Goal: Task Accomplishment & Management: Manage account settings

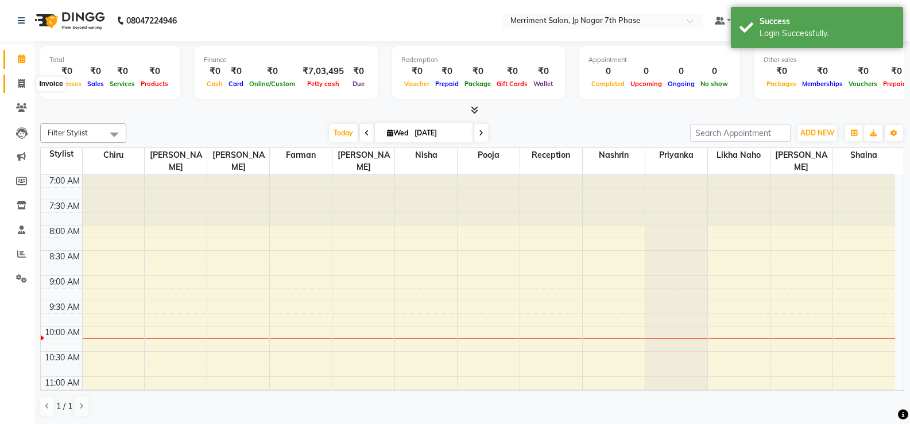
click at [22, 87] on icon at bounding box center [21, 83] width 6 height 9
select select "service"
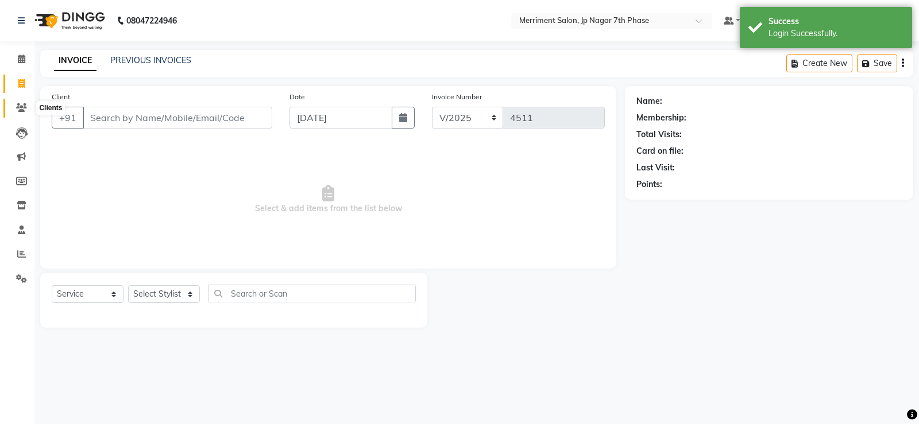
click at [23, 110] on icon at bounding box center [21, 107] width 11 height 9
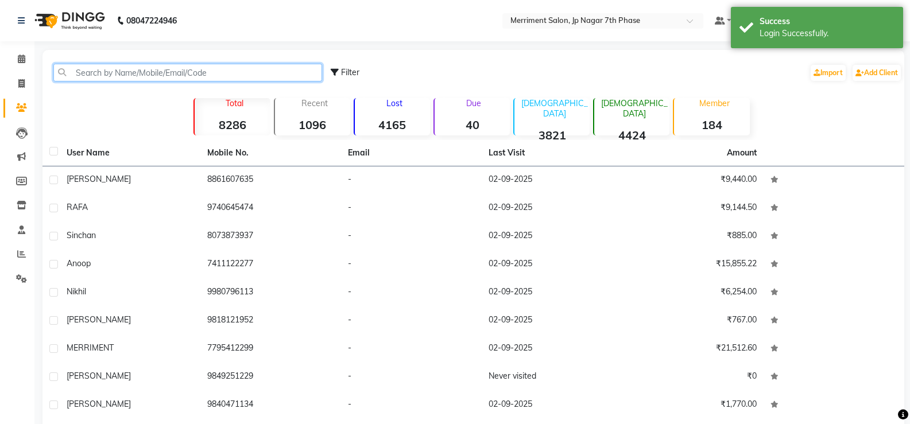
click at [204, 76] on input "text" at bounding box center [187, 73] width 269 height 18
paste input "8884812812"
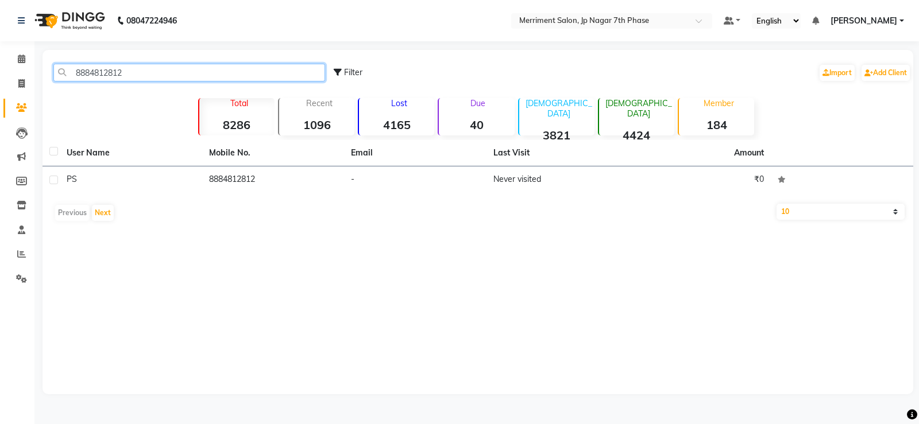
drag, startPoint x: 158, startPoint y: 69, endPoint x: 0, endPoint y: 73, distance: 158.0
click at [0, 72] on app-home "08047224946 Select Location × Merriment Salon, Jp Nagar 7th Phase Default Panel…" at bounding box center [459, 206] width 919 height 412
paste input "220071335"
drag, startPoint x: 169, startPoint y: 69, endPoint x: 0, endPoint y: 74, distance: 168.9
click at [0, 73] on app-home "08047224946 Select Location × Merriment Salon, Jp Nagar 7th Phase Default Panel…" at bounding box center [459, 206] width 919 height 412
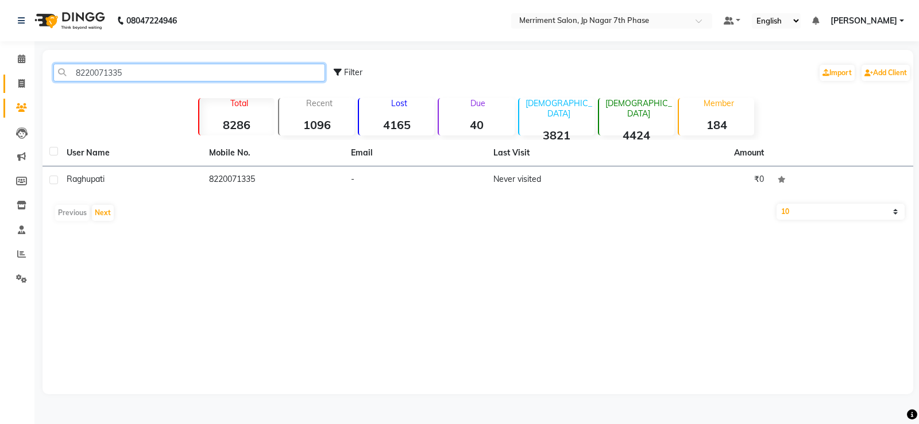
paste input "789990154"
drag, startPoint x: 146, startPoint y: 74, endPoint x: 0, endPoint y: 72, distance: 145.9
click at [0, 72] on app-home "08047224946 Select Location × Merriment Salon, Jp Nagar 7th Phase Default Panel…" at bounding box center [459, 206] width 919 height 412
paste input "888499901"
type input "8884999015"
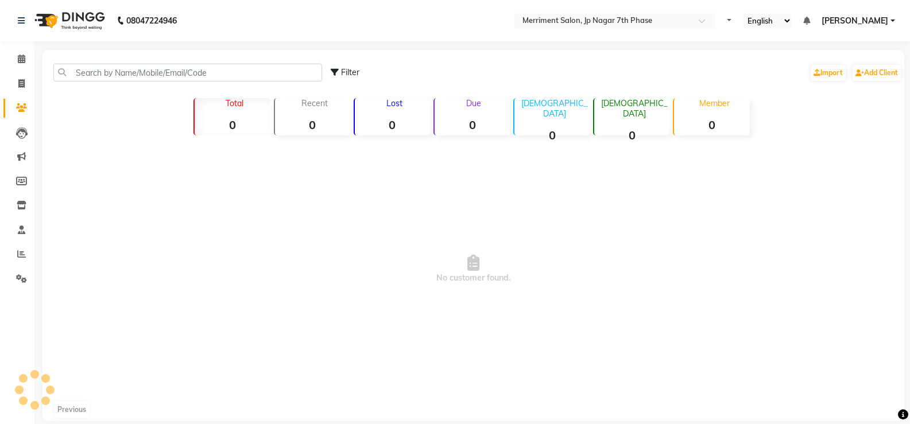
select select "en"
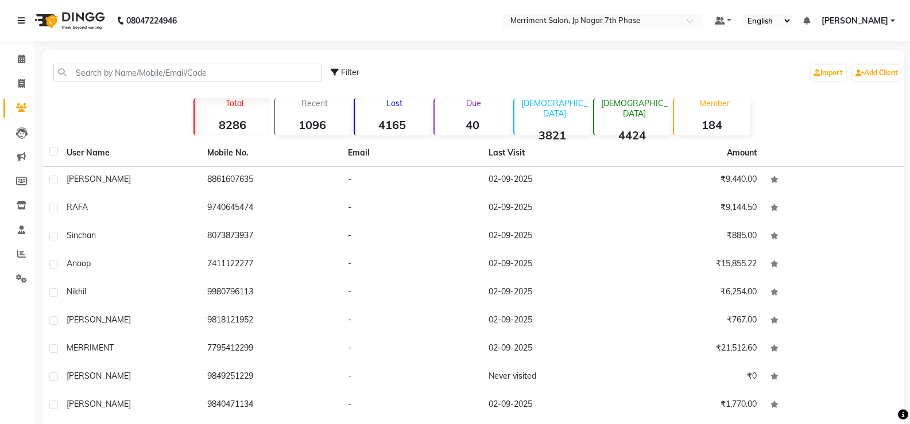
click at [25, 27] on link at bounding box center [23, 21] width 11 height 32
click at [17, 61] on span at bounding box center [21, 59] width 20 height 13
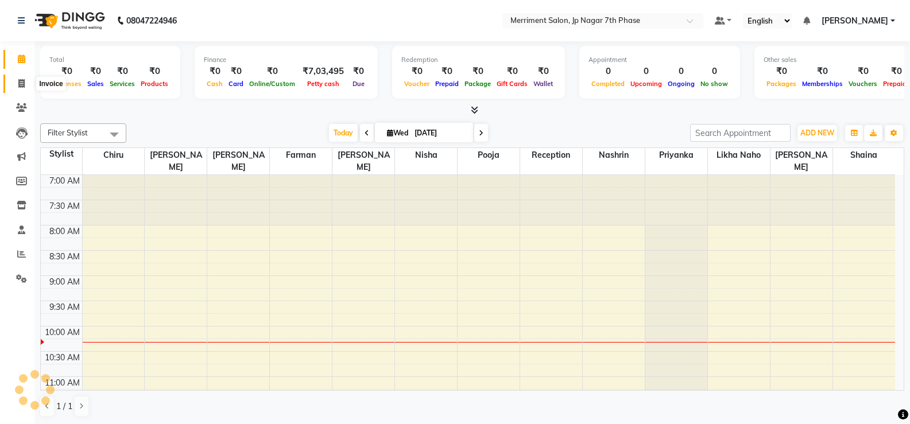
click at [22, 83] on icon at bounding box center [21, 83] width 6 height 9
select select "service"
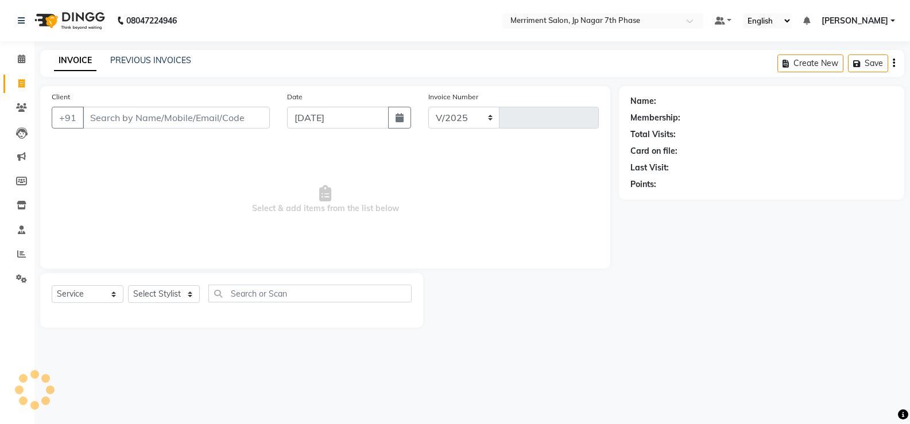
select select "4110"
type input "4511"
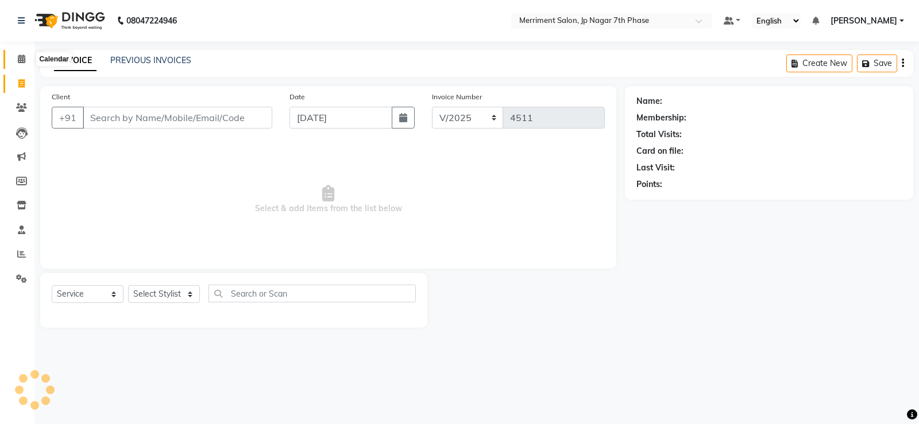
click at [22, 55] on icon at bounding box center [21, 59] width 7 height 9
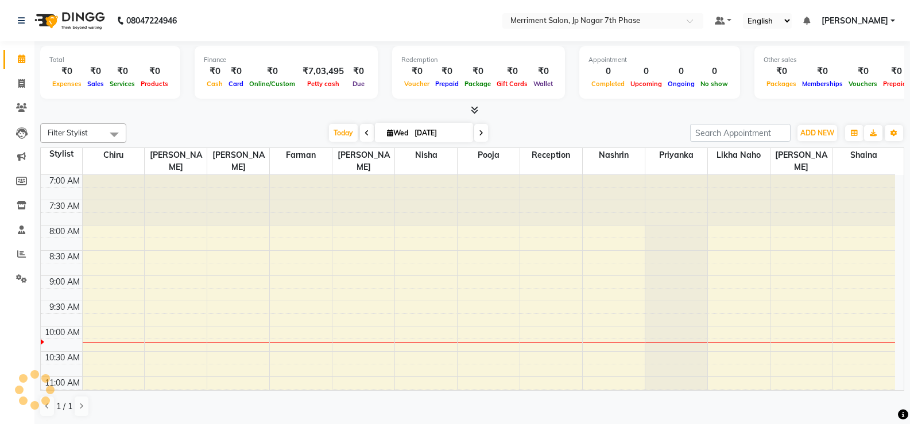
click at [45, 21] on img at bounding box center [68, 21] width 79 height 32
click at [476, 111] on icon at bounding box center [474, 110] width 7 height 9
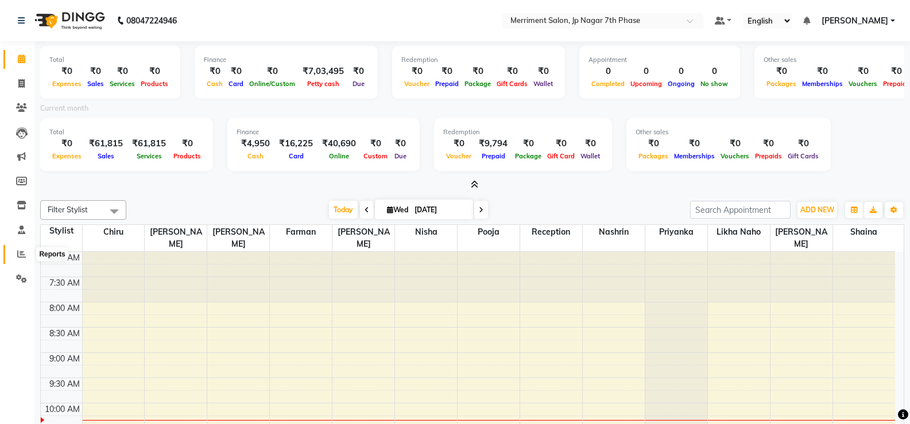
click at [18, 252] on icon at bounding box center [21, 254] width 9 height 9
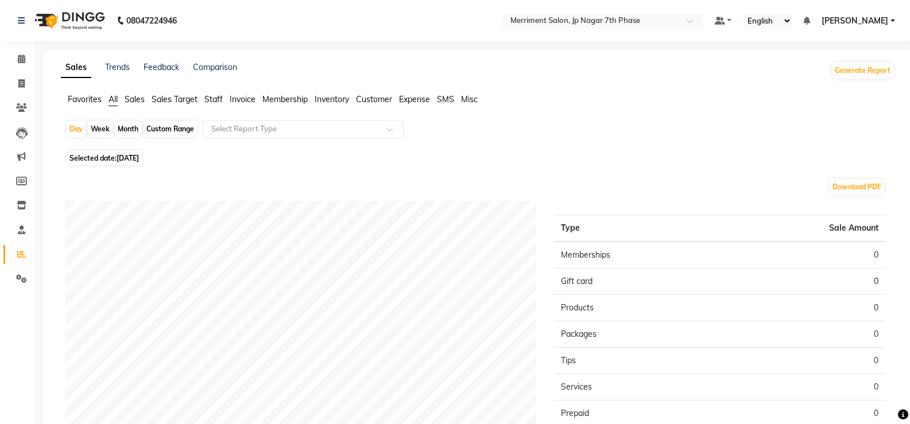
click at [155, 129] on div "Custom Range" at bounding box center [170, 129] width 53 height 16
select select "9"
select select "2025"
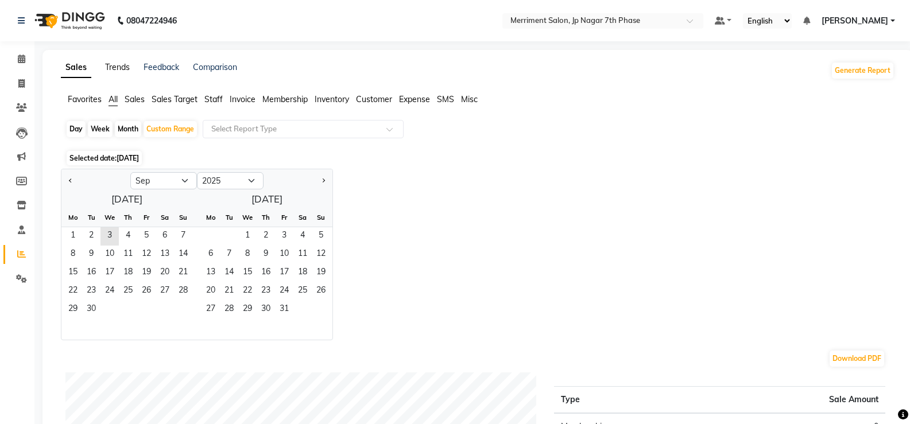
click at [118, 67] on link "Trends" at bounding box center [117, 67] width 25 height 10
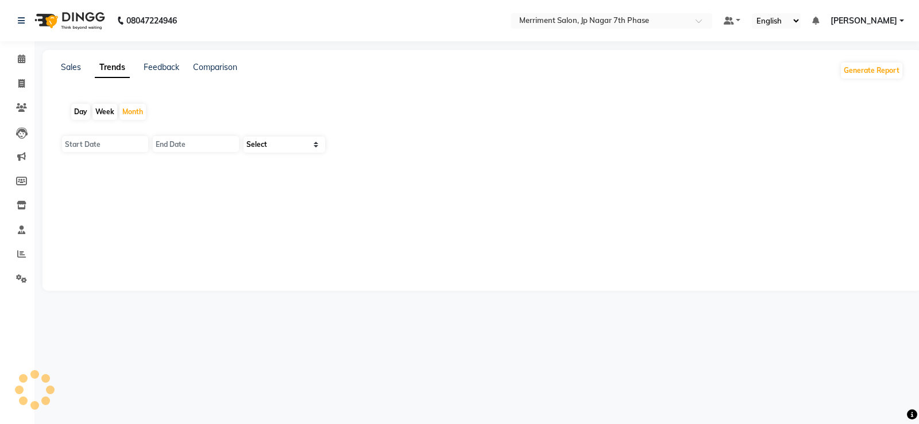
type input "[DATE]"
select select "by_client"
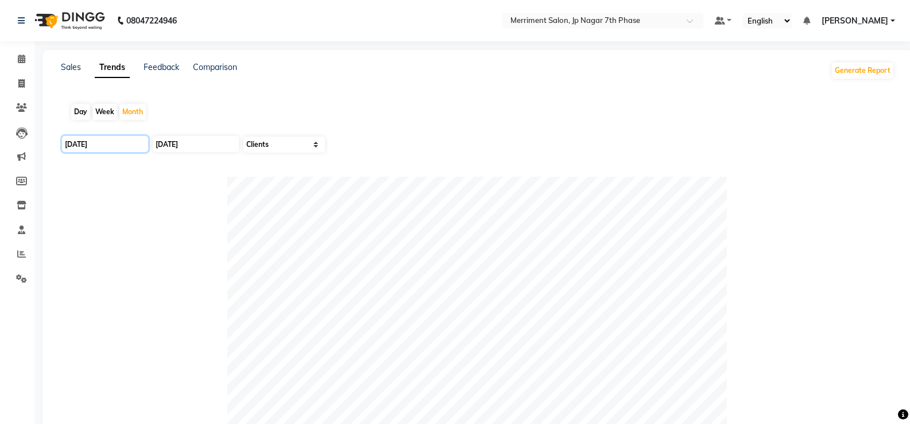
click at [124, 146] on input "[DATE]" at bounding box center [105, 144] width 86 height 16
select select "9"
select select "2025"
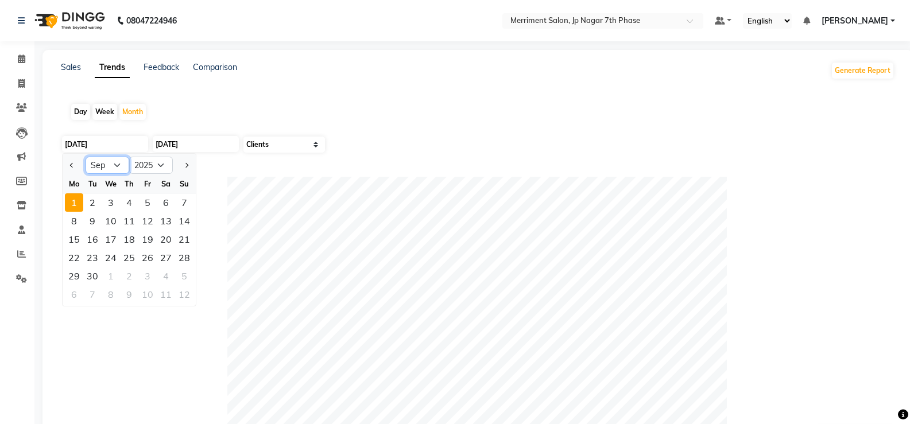
click at [110, 170] on select "Jan Feb Mar Apr May Jun [DATE] Aug Sep Oct Nov Dec" at bounding box center [108, 165] width 44 height 17
select select "1"
click at [86, 157] on select "Jan Feb Mar Apr May Jun [DATE] Aug Sep Oct Nov Dec" at bounding box center [108, 165] width 44 height 17
click at [115, 205] on div "1" at bounding box center [111, 203] width 18 height 18
type input "[DATE]"
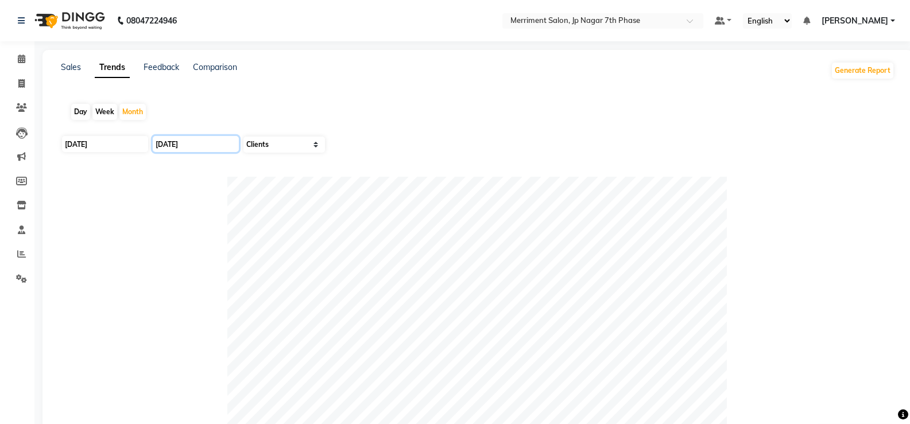
click at [200, 141] on input "[DATE]" at bounding box center [196, 144] width 86 height 16
select select "9"
select select "2025"
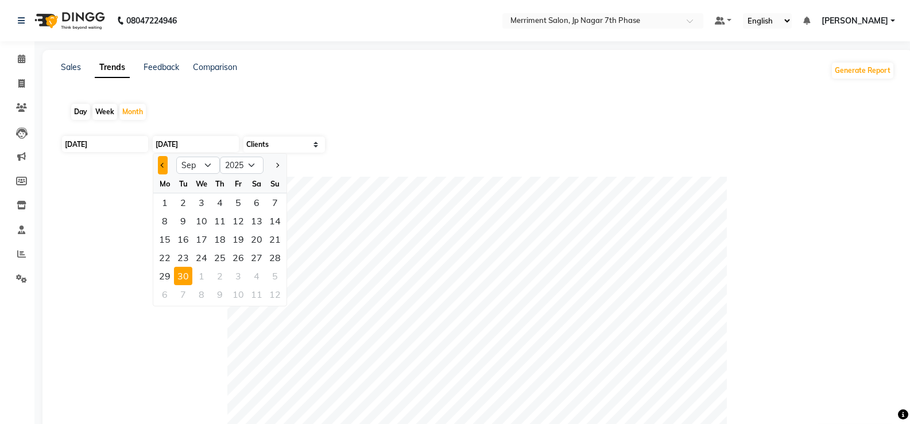
click at [165, 169] on button "Previous month" at bounding box center [163, 165] width 10 height 18
select select "8"
click at [274, 280] on div "31" at bounding box center [275, 276] width 18 height 18
type input "[DATE]"
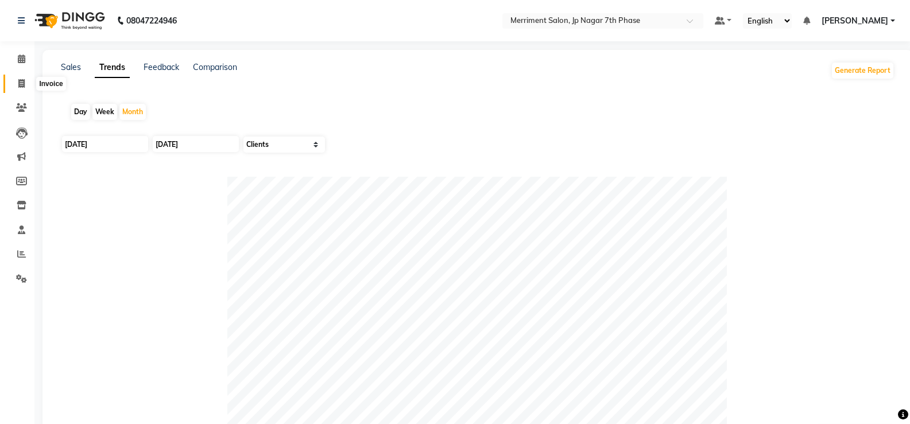
click at [30, 85] on span at bounding box center [21, 84] width 20 height 13
select select "service"
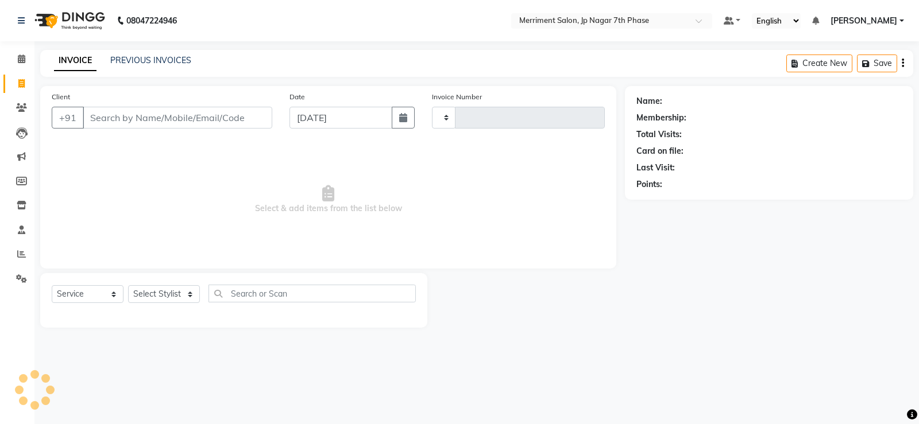
type input "4511"
select select "4110"
select select "P"
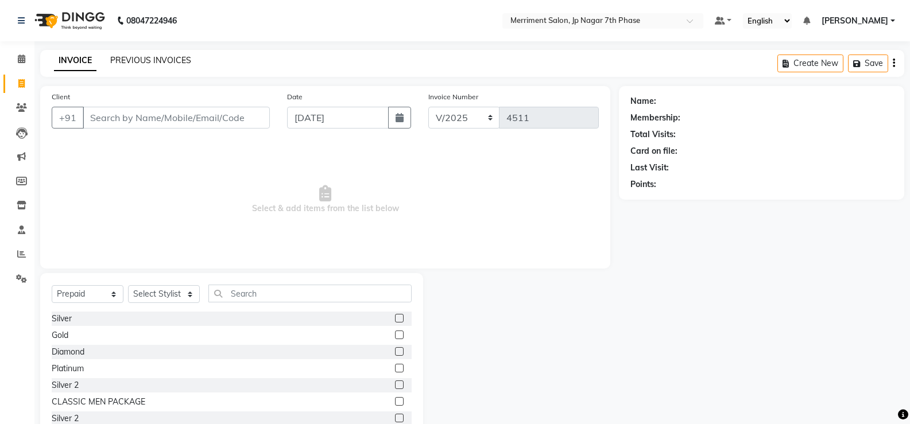
click at [145, 64] on link "PREVIOUS INVOICES" at bounding box center [150, 60] width 81 height 10
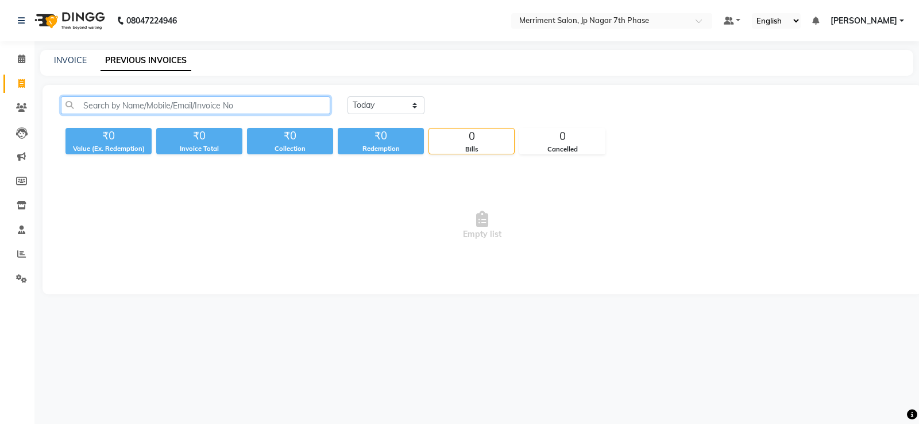
click at [187, 106] on input "text" at bounding box center [195, 105] width 269 height 18
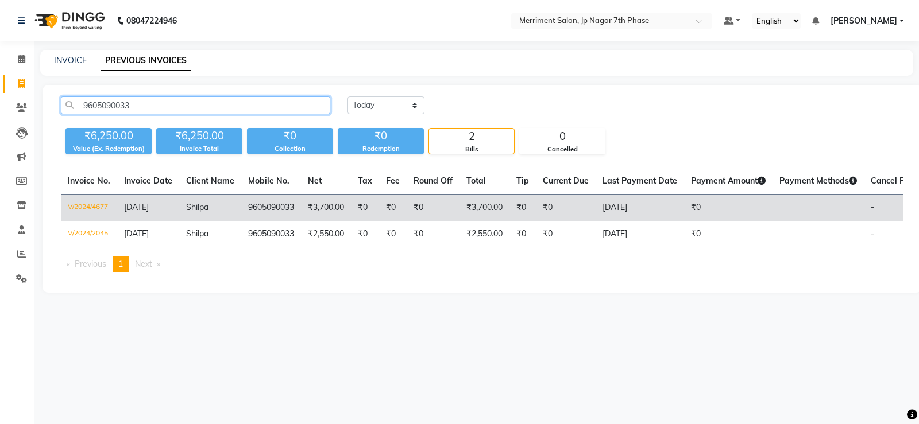
type input "9605090033"
click at [84, 206] on td "V/2024/4677" at bounding box center [89, 208] width 56 height 27
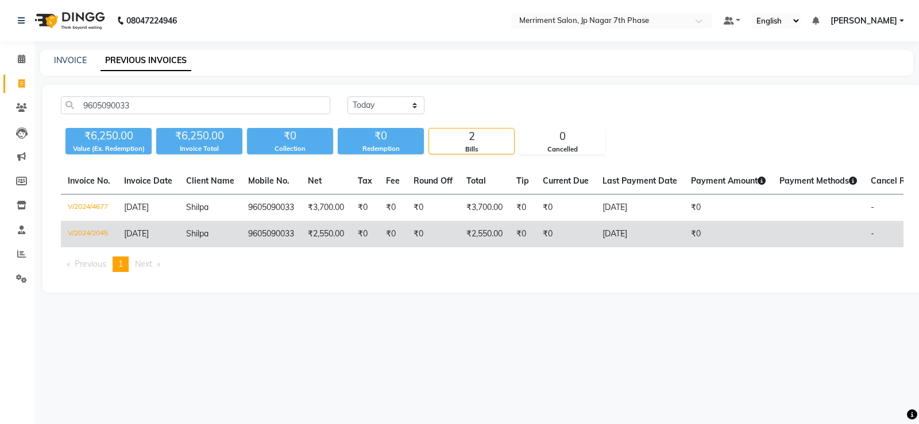
click at [90, 234] on td "V/2024/2045" at bounding box center [89, 234] width 56 height 26
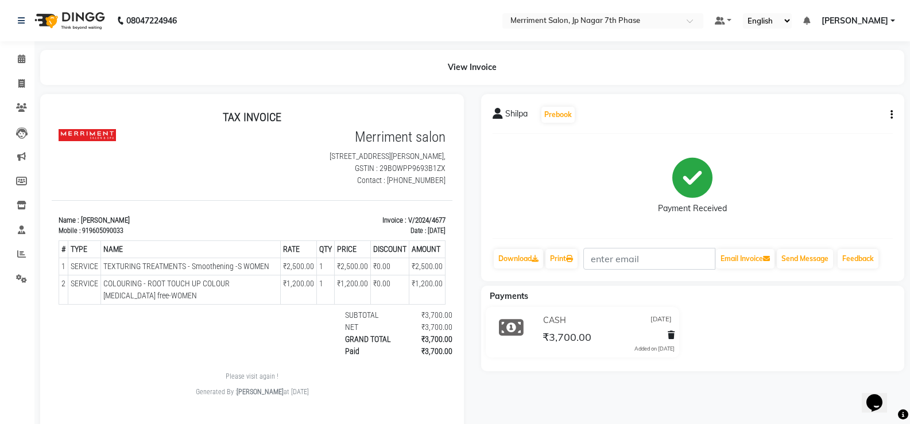
scroll to position [9, 0]
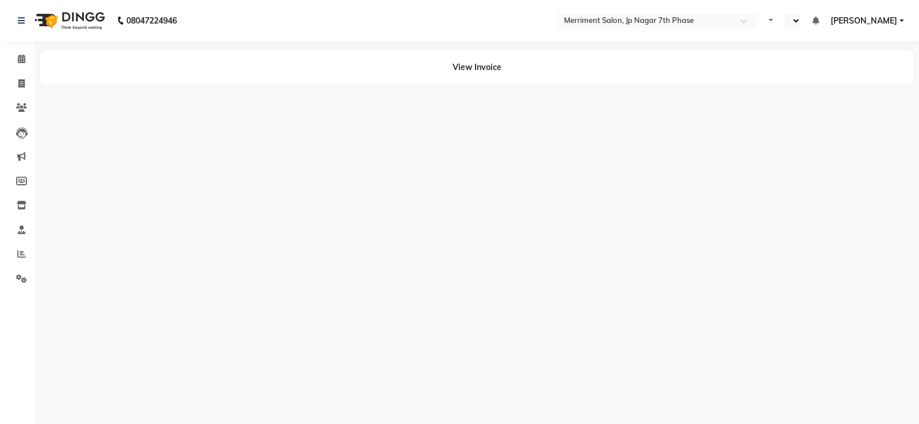
select select "en"
